Goal: Task Accomplishment & Management: Manage account settings

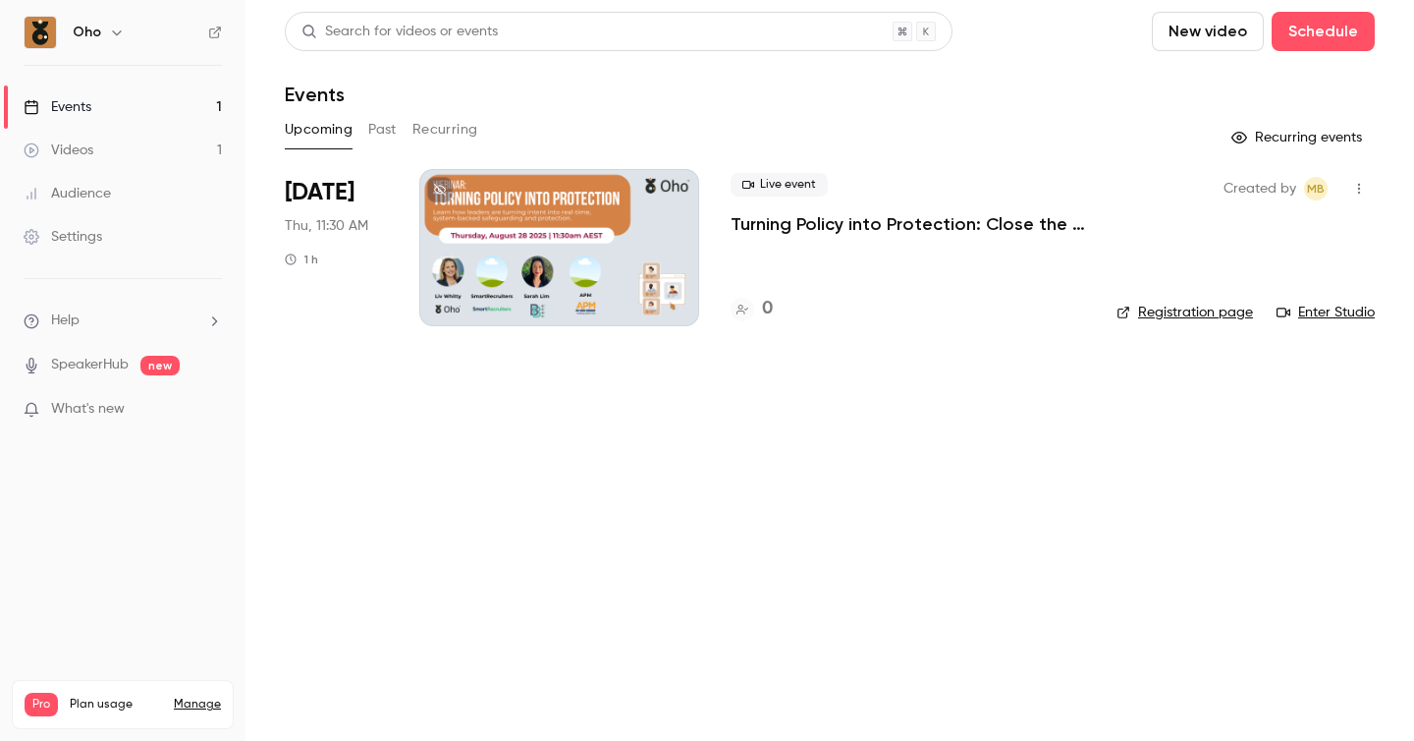
click at [100, 33] on div "Oho" at bounding box center [133, 33] width 120 height 24
click at [114, 30] on icon "button" at bounding box center [117, 33] width 16 height 16
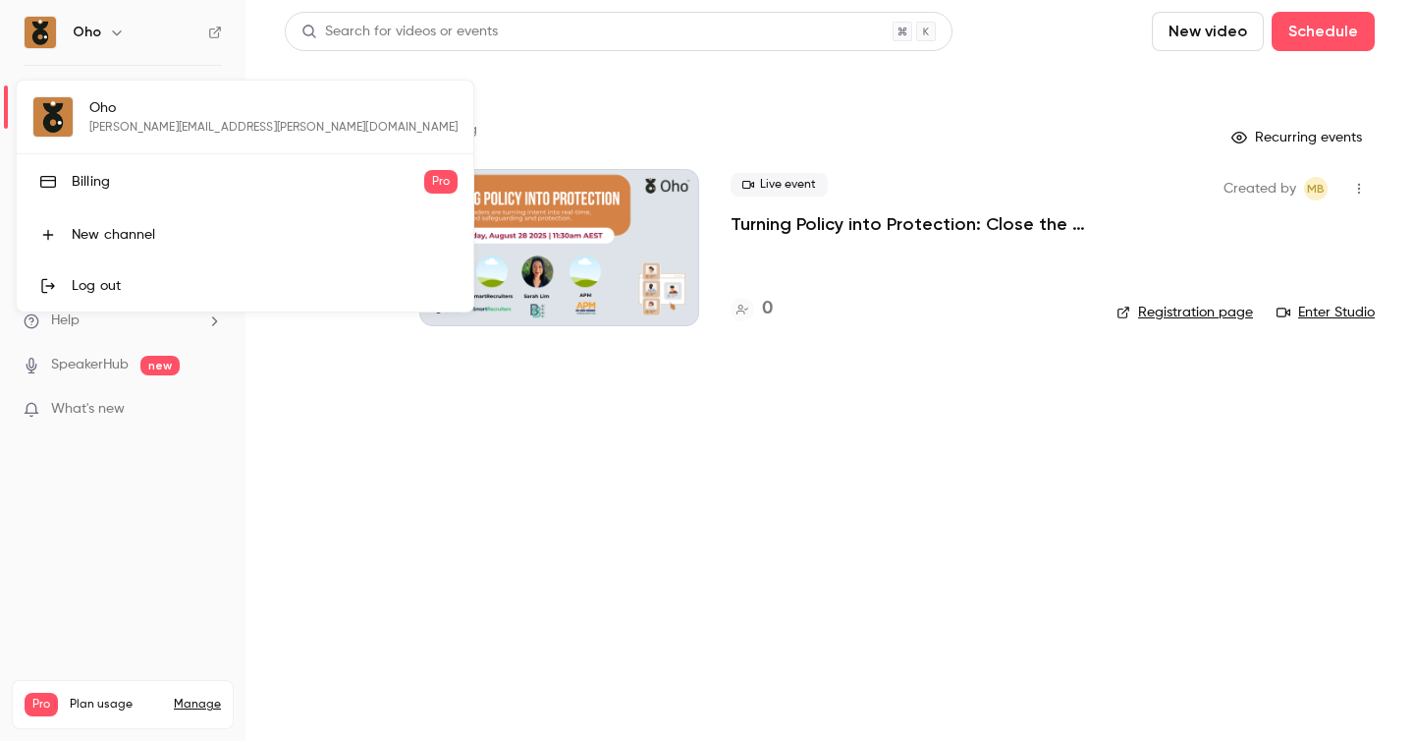
click at [83, 285] on div "Log out" at bounding box center [265, 286] width 386 height 20
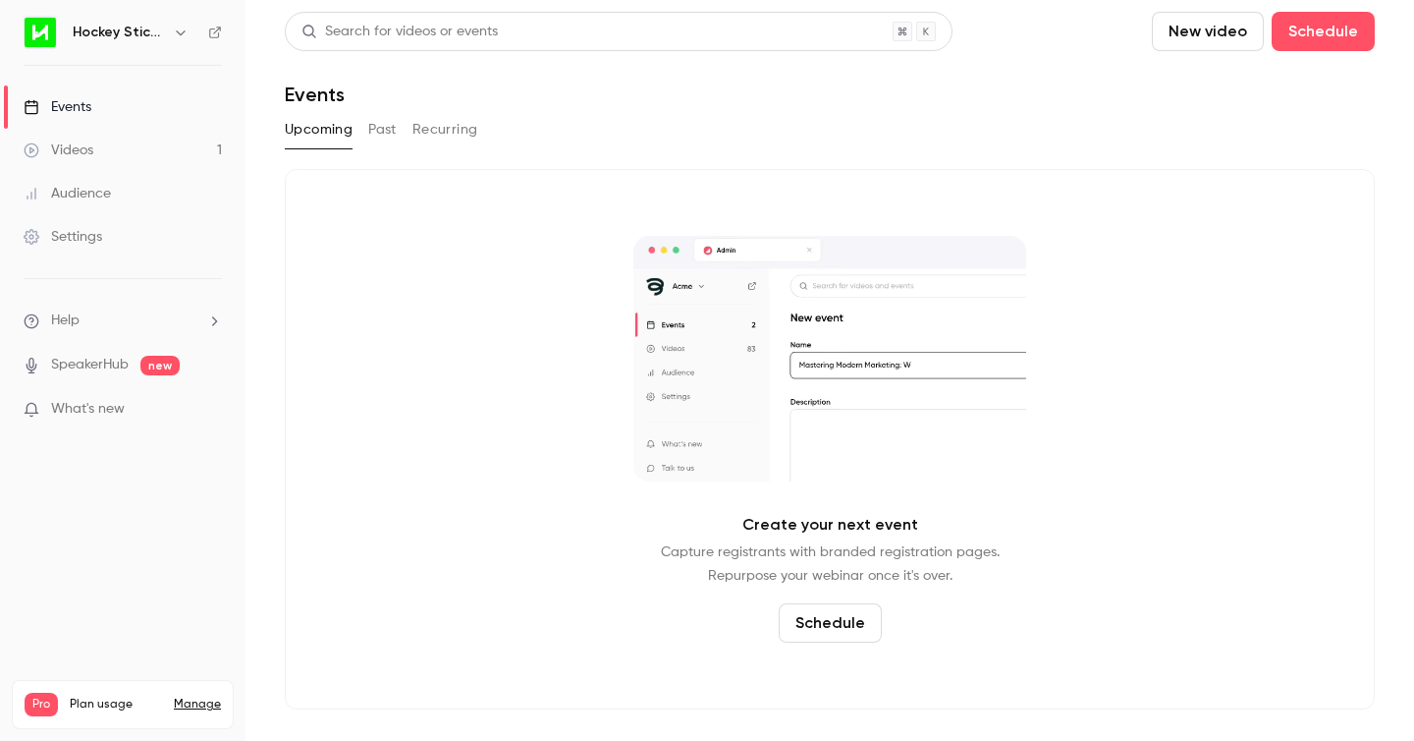
click at [114, 235] on link "Settings" at bounding box center [123, 236] width 246 height 43
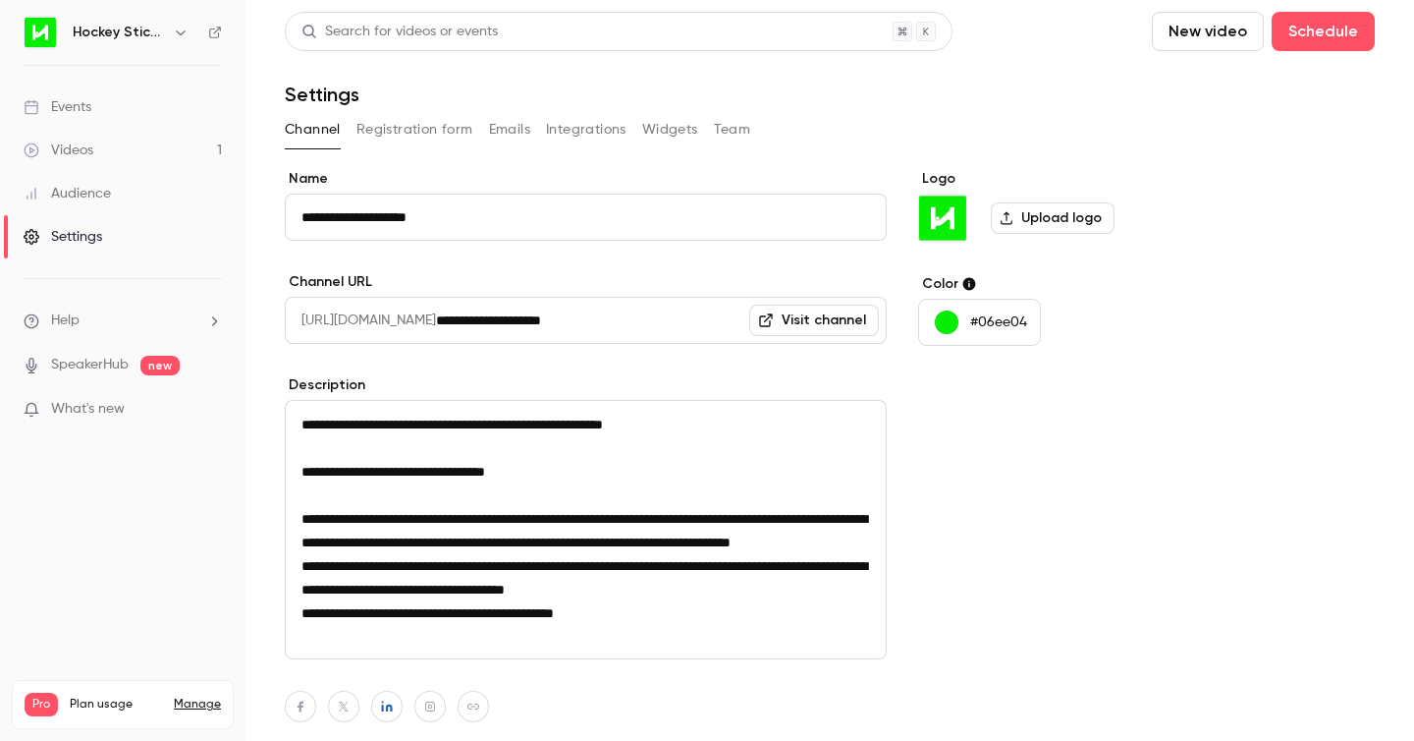
click at [169, 30] on button "button" at bounding box center [181, 33] width 24 height 24
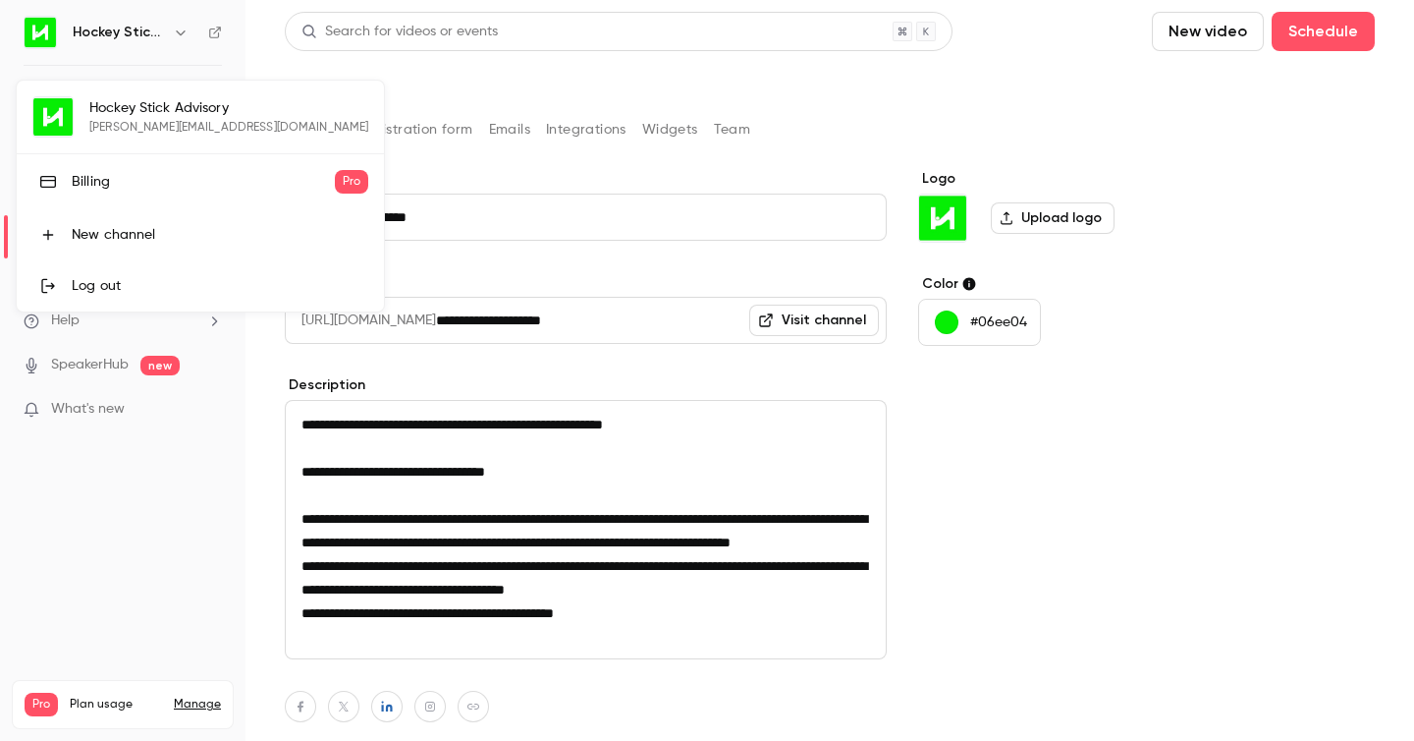
click at [194, 185] on div "Billing" at bounding box center [203, 182] width 263 height 20
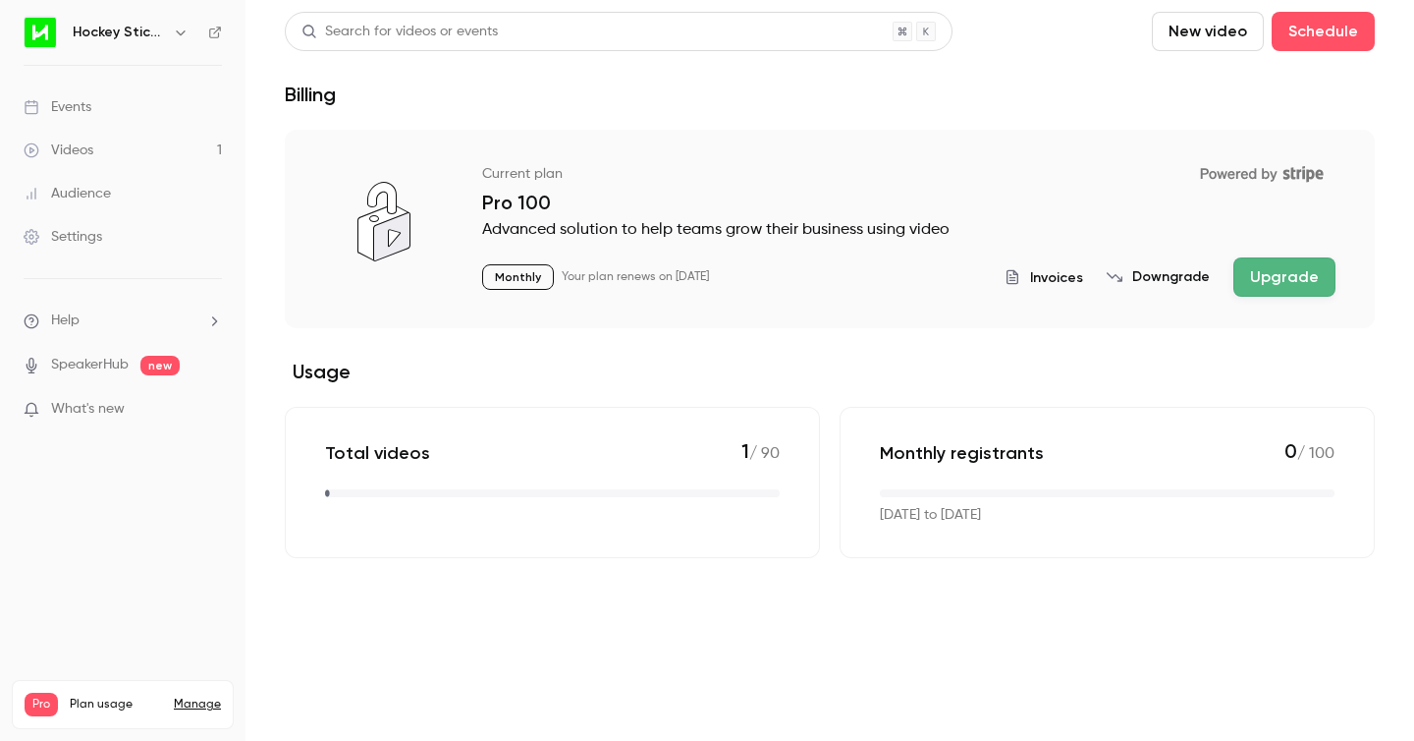
click at [86, 237] on div "Settings" at bounding box center [63, 237] width 79 height 20
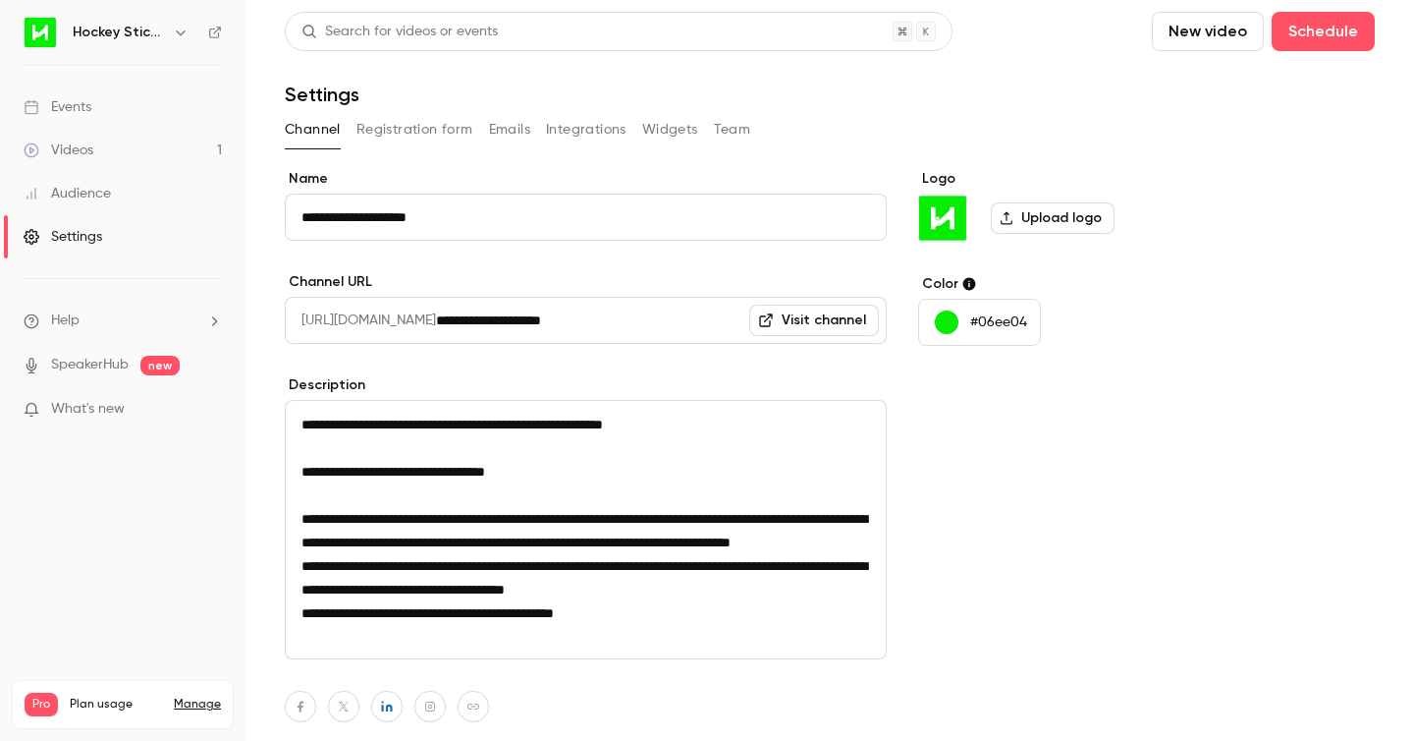
click at [735, 125] on button "Team" at bounding box center [732, 129] width 37 height 31
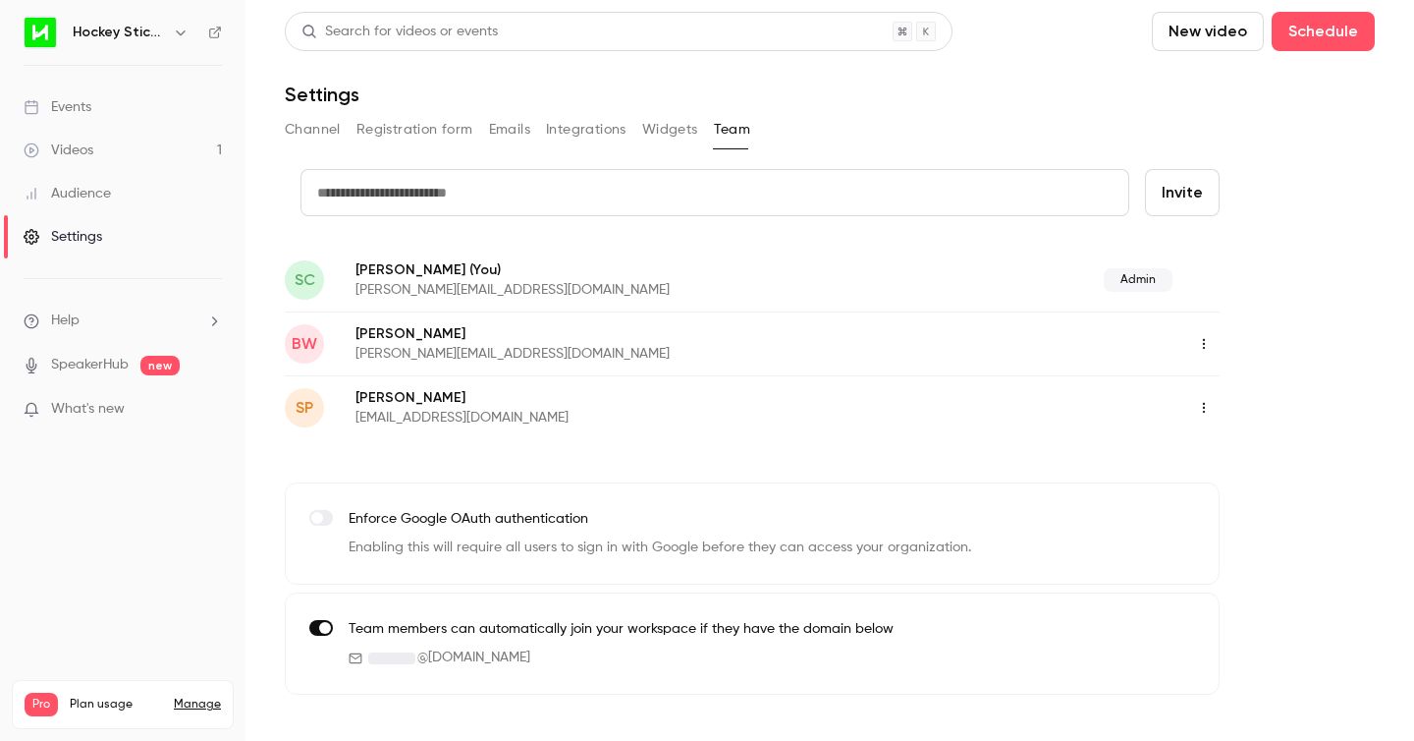
click at [1203, 404] on icon "button" at bounding box center [1204, 408] width 16 height 14
click at [1319, 341] on div at bounding box center [707, 370] width 1414 height 741
click at [192, 696] on link "Manage" at bounding box center [197, 704] width 47 height 16
